Goal: Task Accomplishment & Management: Manage account settings

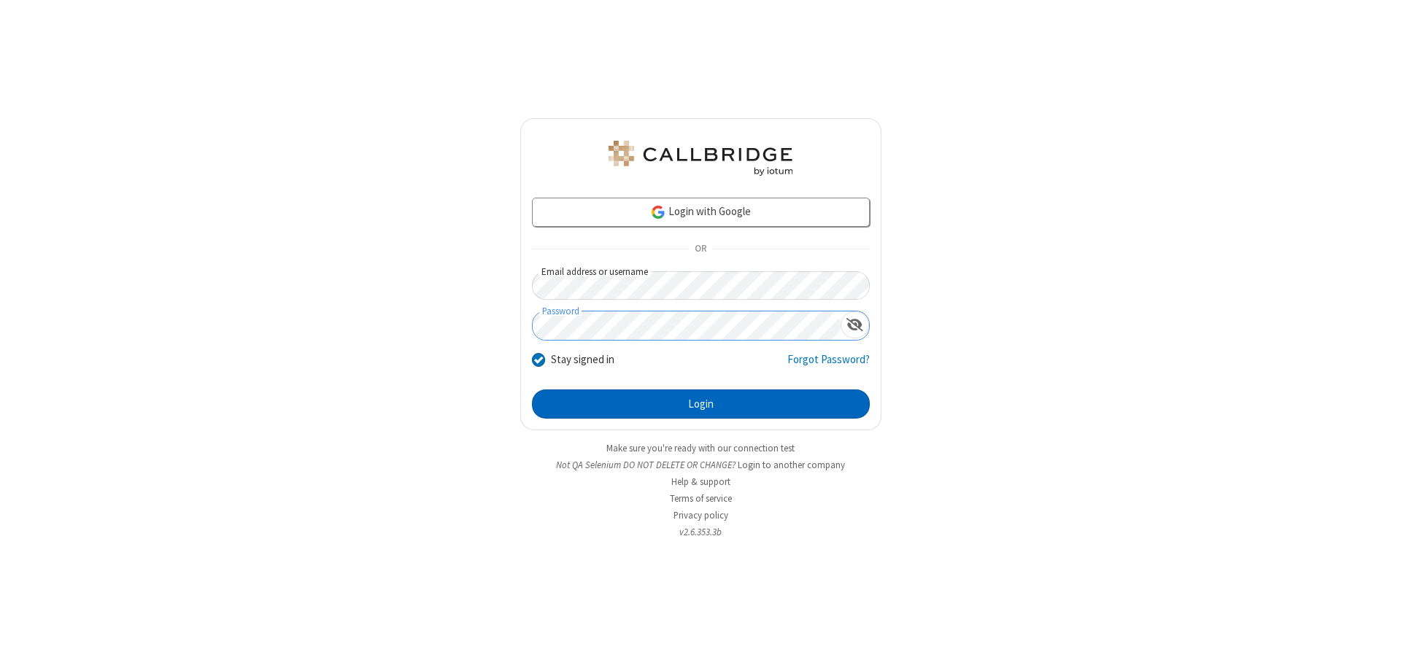
click at [701, 404] on button "Login" at bounding box center [701, 404] width 338 height 29
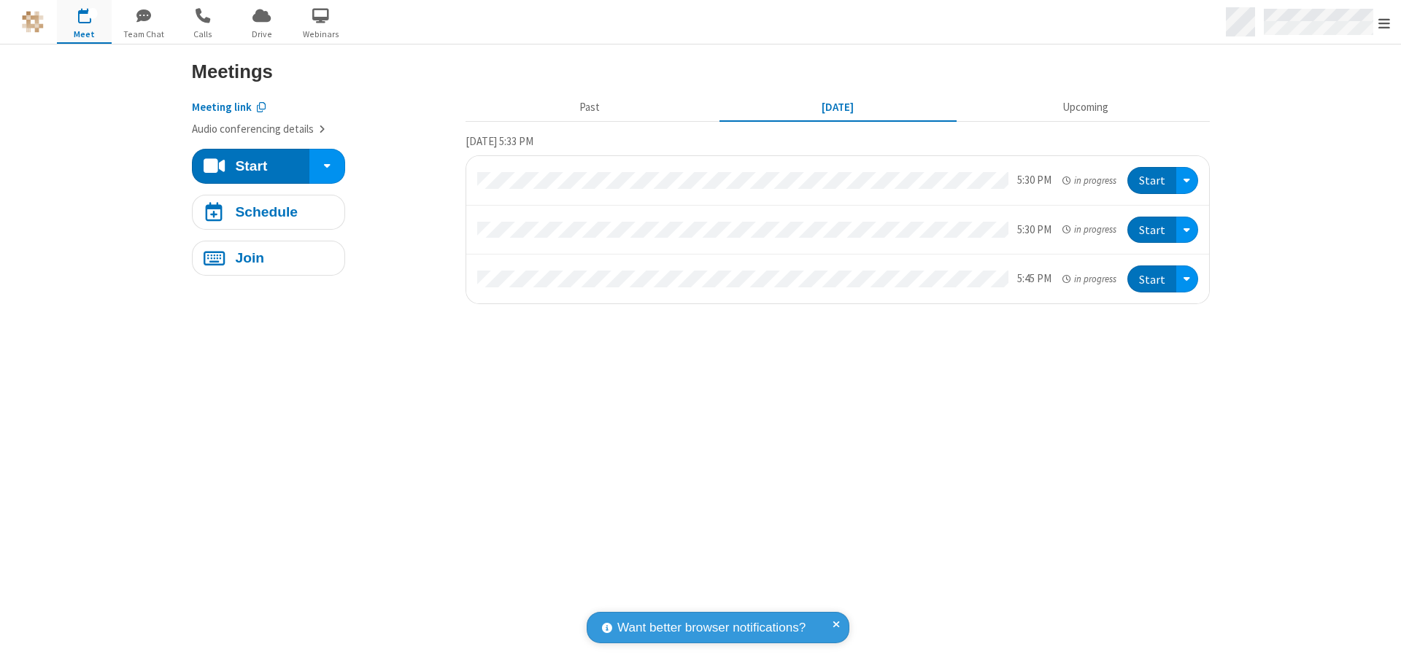
click at [1384, 23] on span "Open menu" at bounding box center [1385, 23] width 12 height 15
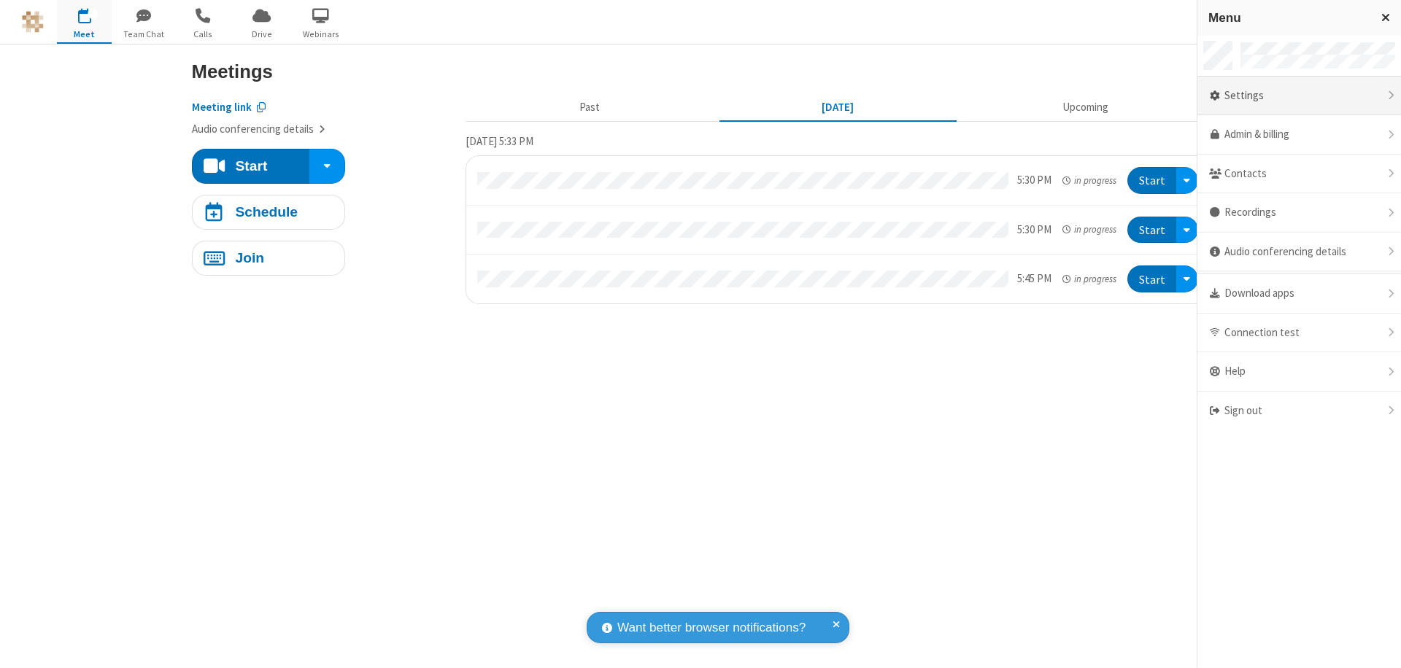
click at [1299, 96] on div "Settings" at bounding box center [1300, 96] width 204 height 39
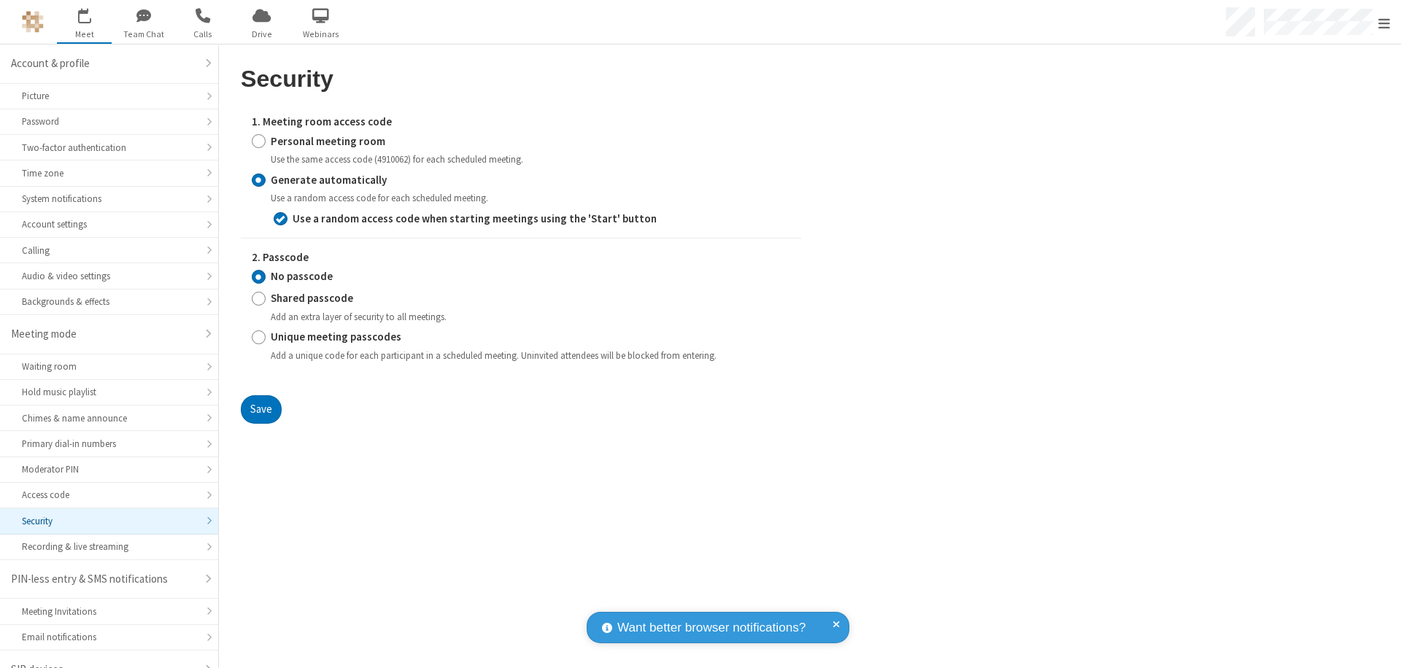
scroll to position [20, 0]
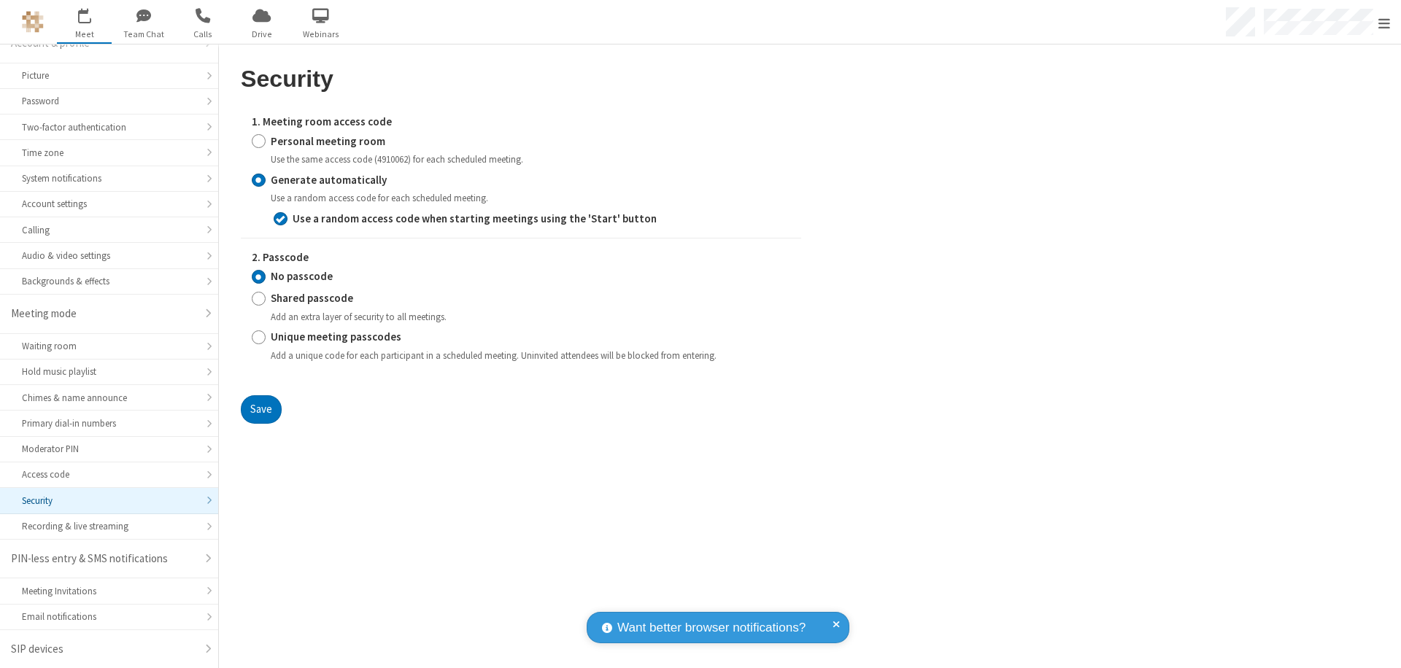
click at [258, 141] on input "Personal meeting room" at bounding box center [259, 141] width 14 height 15
radio input "true"
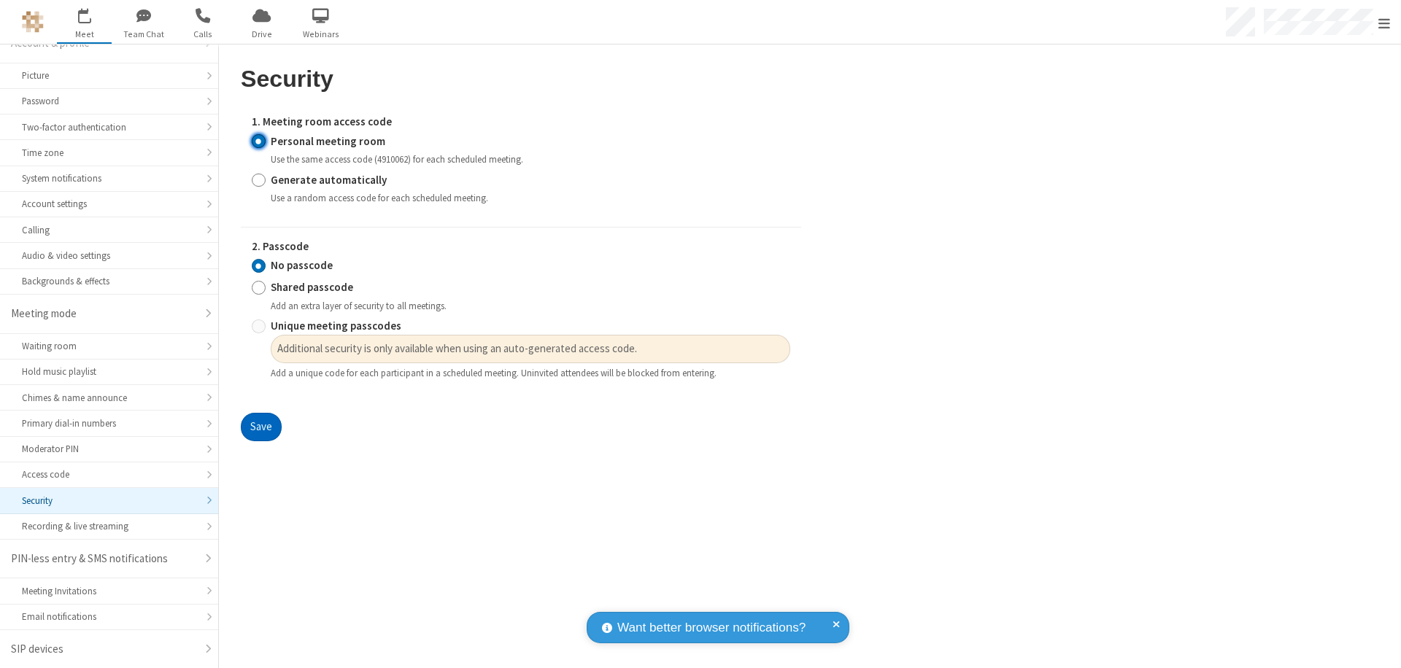
click at [261, 428] on button "Save" at bounding box center [261, 427] width 41 height 29
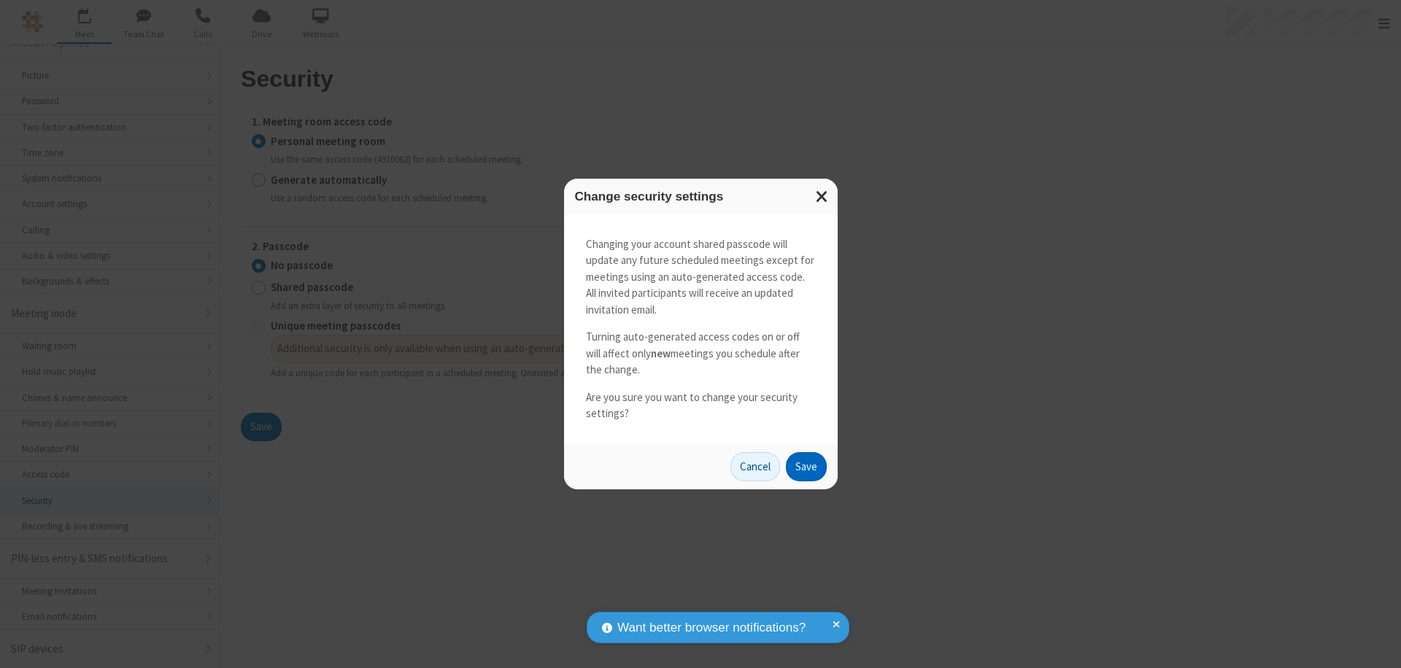
click at [806, 466] on button "Save" at bounding box center [806, 466] width 41 height 29
